Goal: Task Accomplishment & Management: Manage account settings

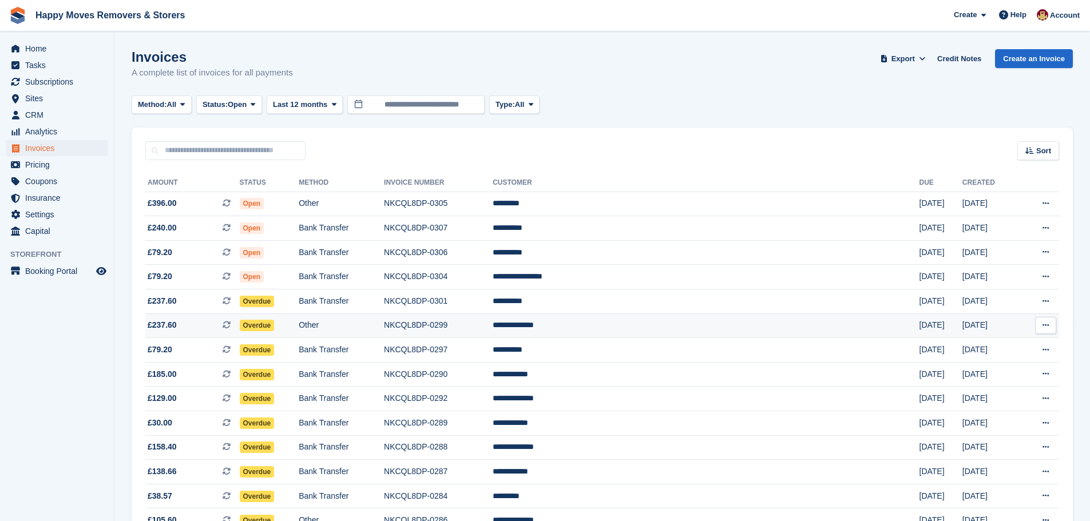
click at [653, 327] on td "**********" at bounding box center [705, 325] width 426 height 25
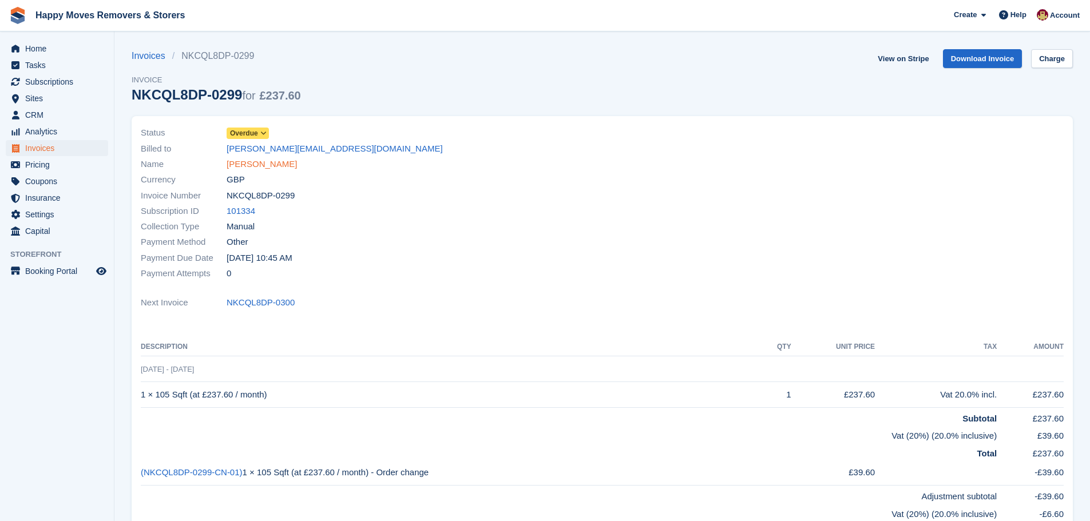
click at [233, 165] on link "[PERSON_NAME]" at bounding box center [262, 164] width 70 height 13
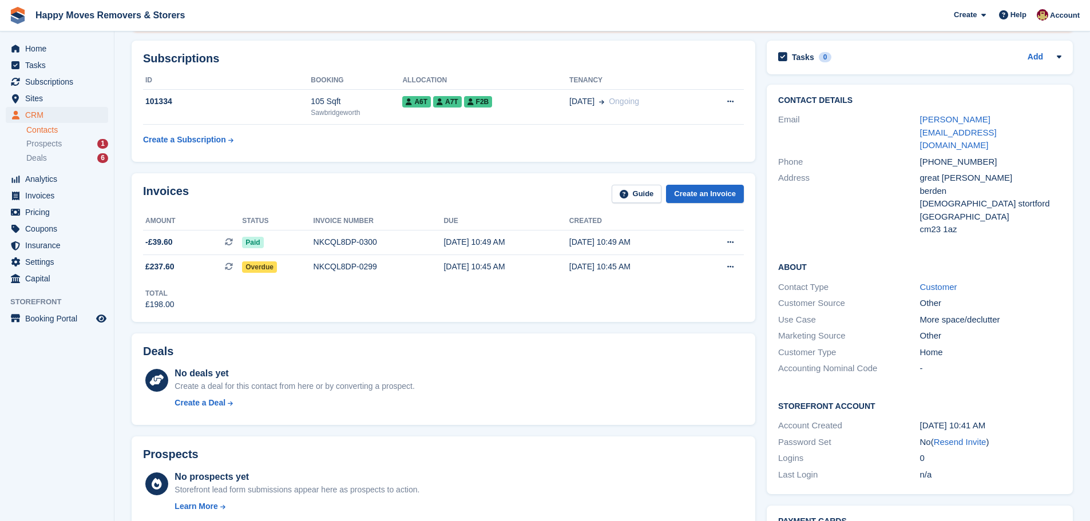
scroll to position [286, 0]
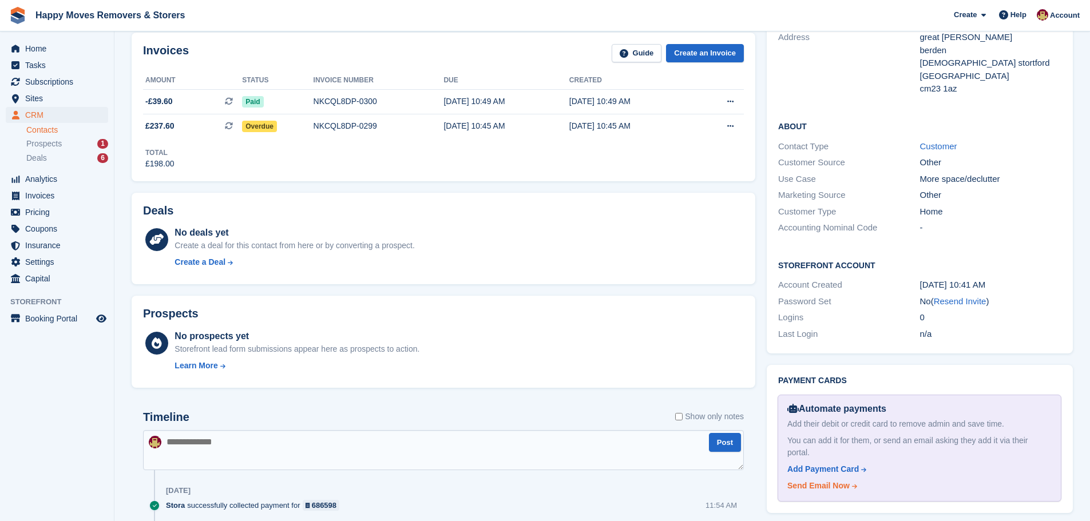
click at [803, 480] on div "Send Email Now" at bounding box center [818, 486] width 62 height 12
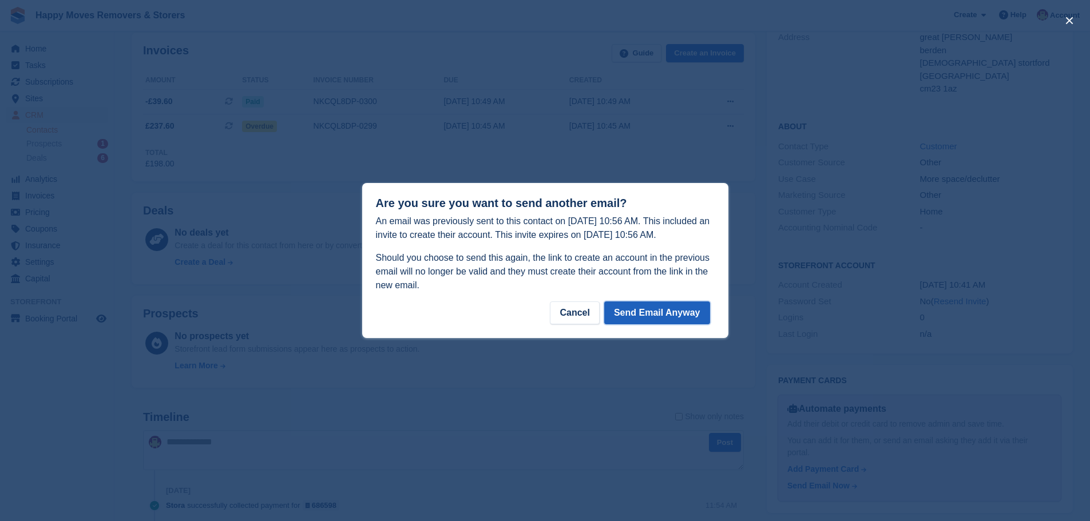
click at [667, 316] on button "Send Email Anyway" at bounding box center [657, 312] width 106 height 23
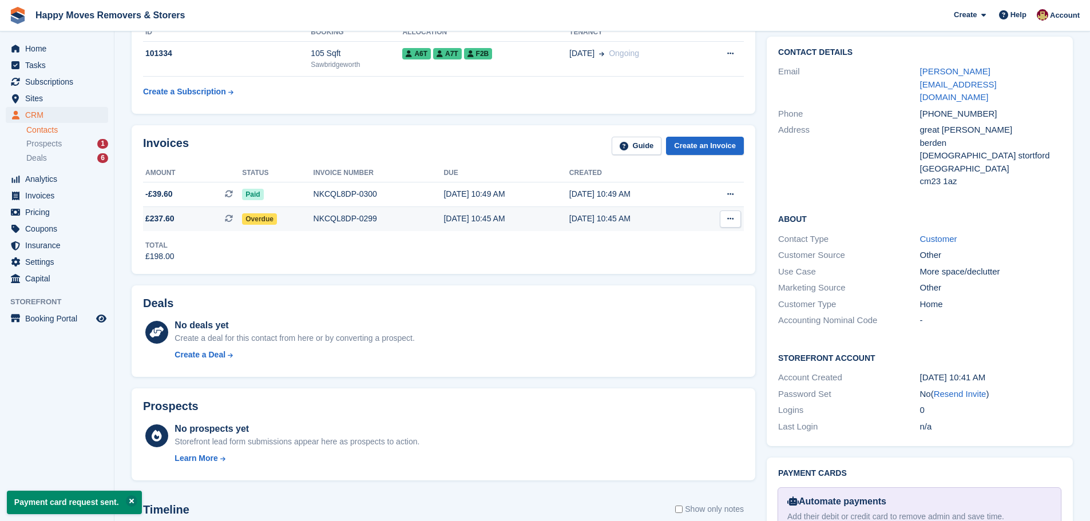
scroll to position [0, 0]
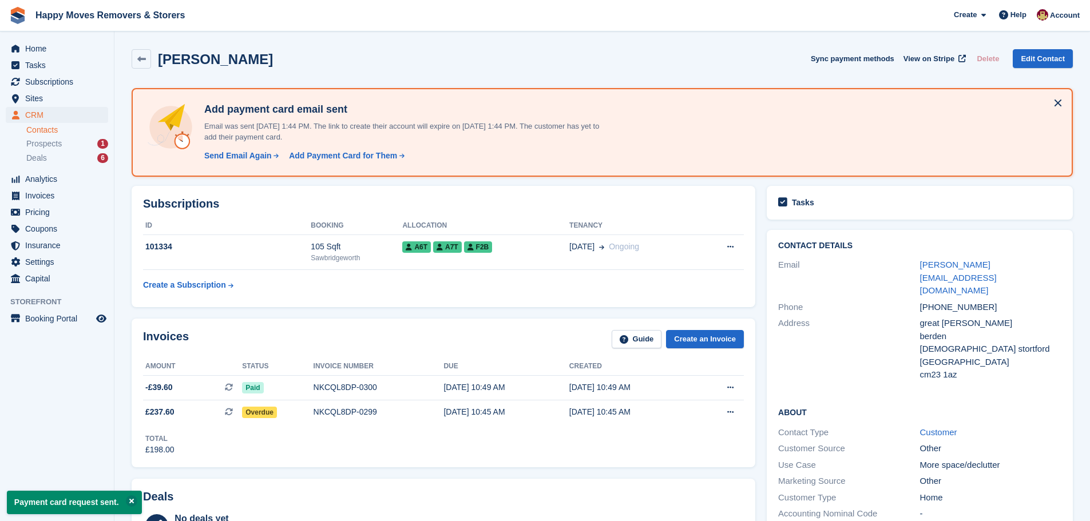
click at [285, 291] on td "Create a Subscription" at bounding box center [227, 283] width 168 height 26
click at [41, 113] on span "CRM" at bounding box center [59, 115] width 69 height 16
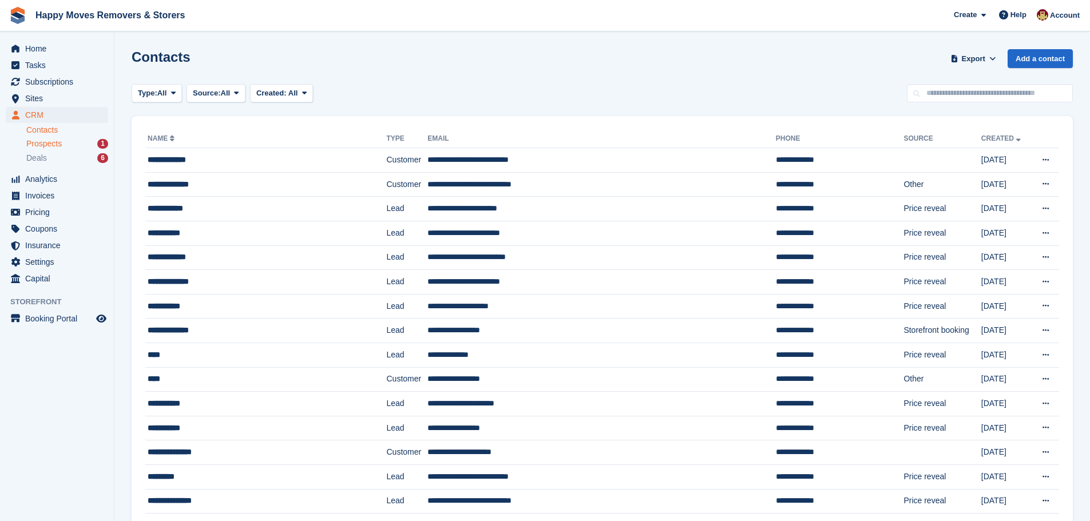
click at [63, 143] on div "Prospects 1" at bounding box center [67, 143] width 82 height 11
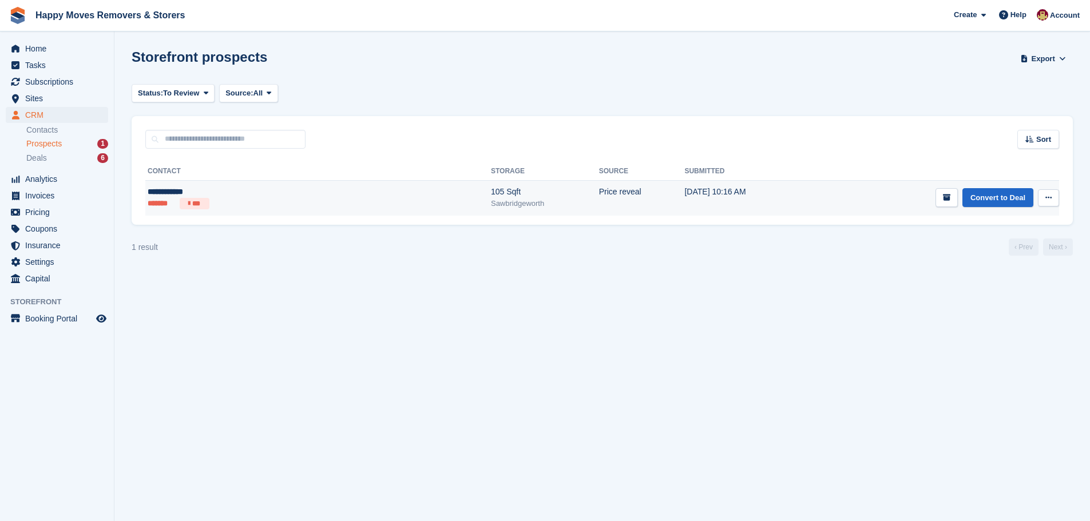
click at [170, 190] on div "**********" at bounding box center [232, 192] width 168 height 12
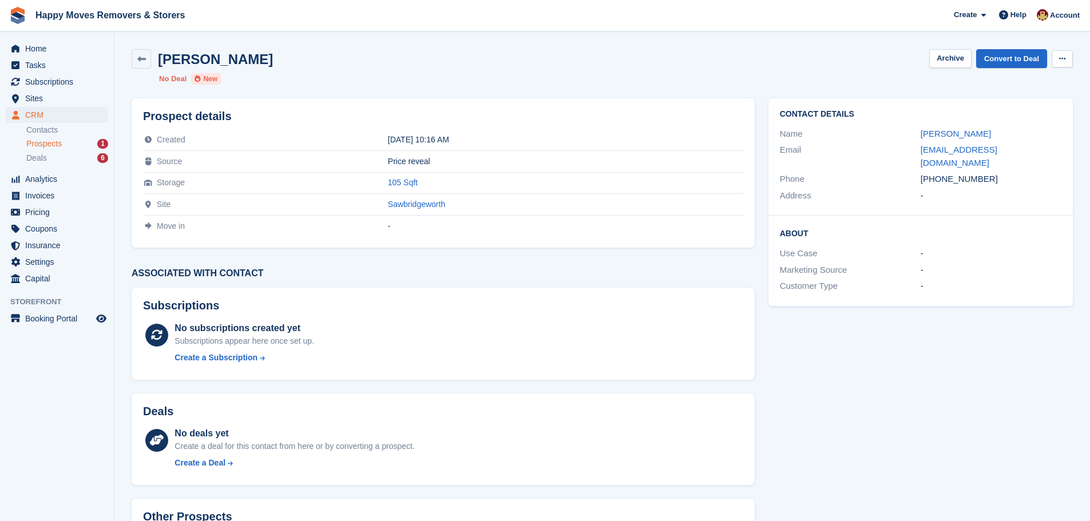
click at [1060, 57] on icon at bounding box center [1062, 58] width 6 height 7
drag, startPoint x: 1003, startPoint y: 82, endPoint x: 607, endPoint y: 46, distance: 397.4
click at [1002, 82] on p "Delete prospect" at bounding box center [1018, 81] width 100 height 15
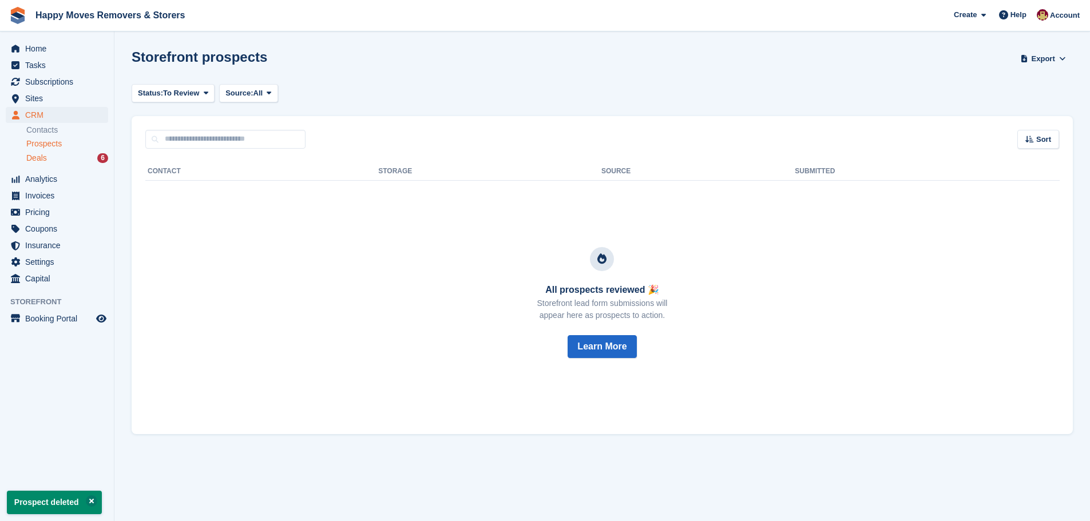
click at [39, 160] on span "Deals" at bounding box center [36, 158] width 21 height 11
